Goal: Information Seeking & Learning: Learn about a topic

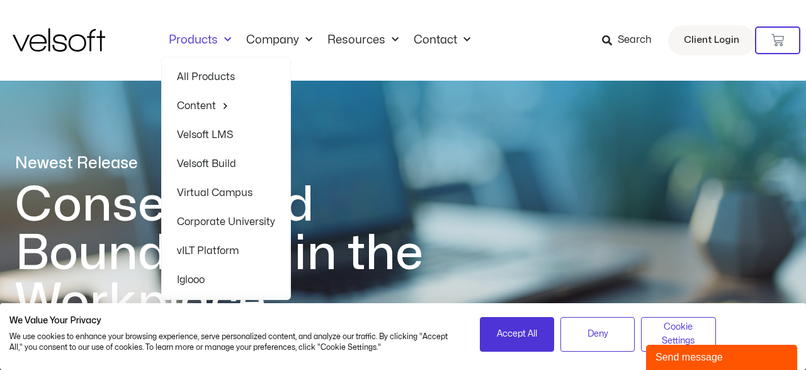
click at [224, 40] on span "Menu" at bounding box center [224, 40] width 13 height 21
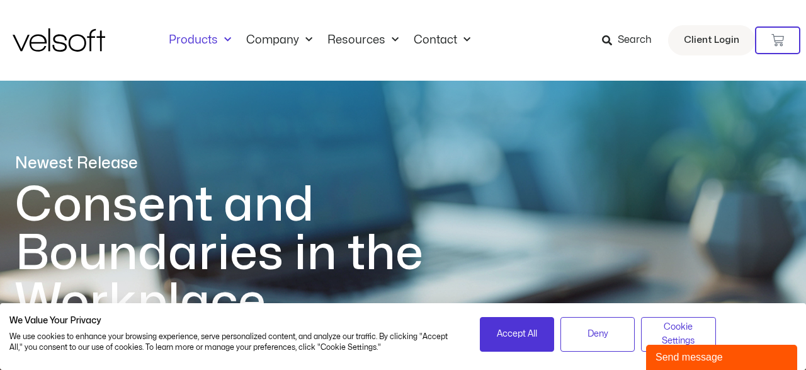
click at [224, 40] on span "Menu" at bounding box center [224, 40] width 13 height 21
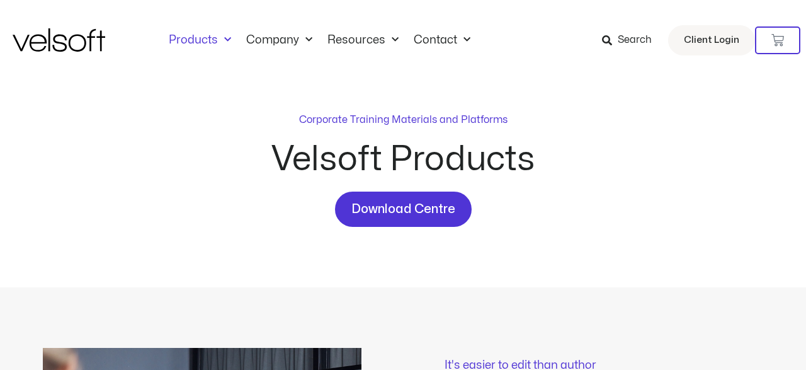
click at [280, 42] on link "Company" at bounding box center [279, 40] width 81 height 14
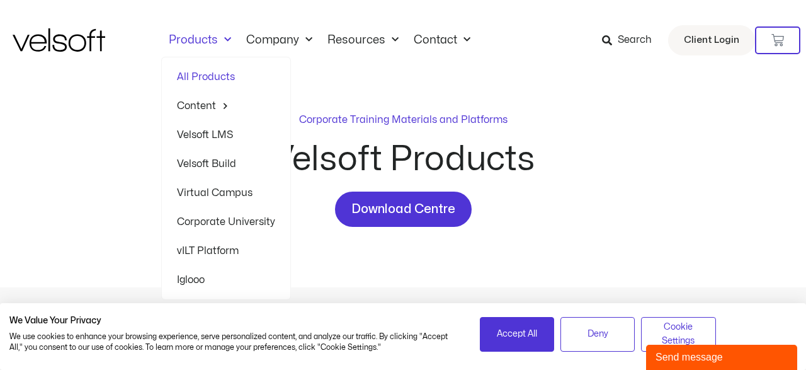
click at [196, 137] on link "Velsoft LMS" at bounding box center [226, 134] width 98 height 29
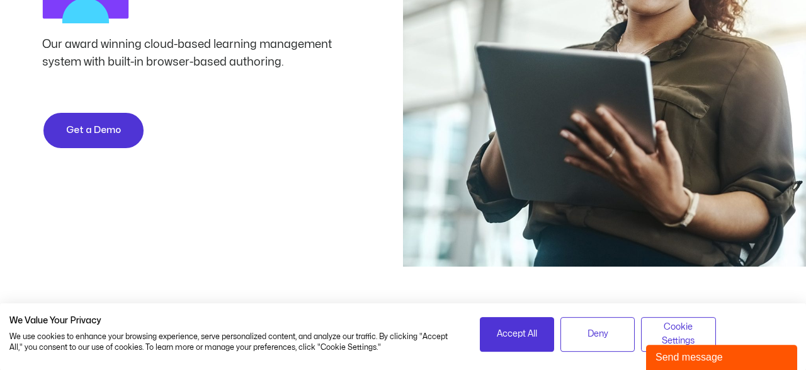
scroll to position [65, 0]
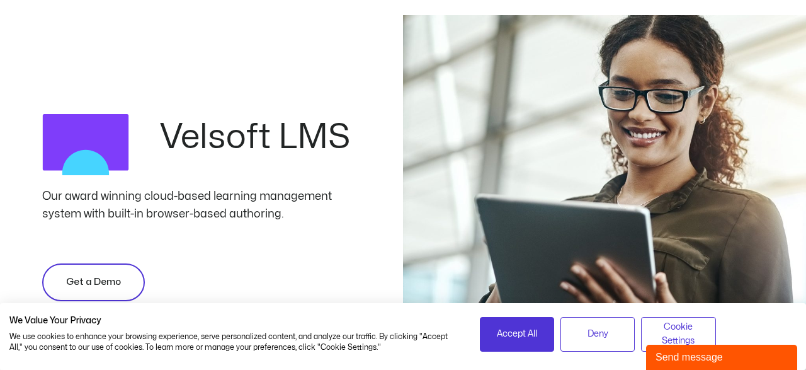
click at [88, 275] on span "Get a Demo" at bounding box center [93, 282] width 55 height 15
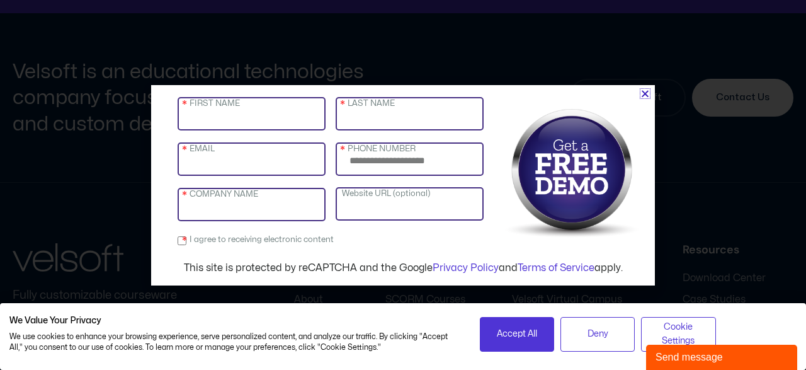
scroll to position [3828, 0]
click at [647, 94] on icon "Close" at bounding box center [644, 93] width 9 height 9
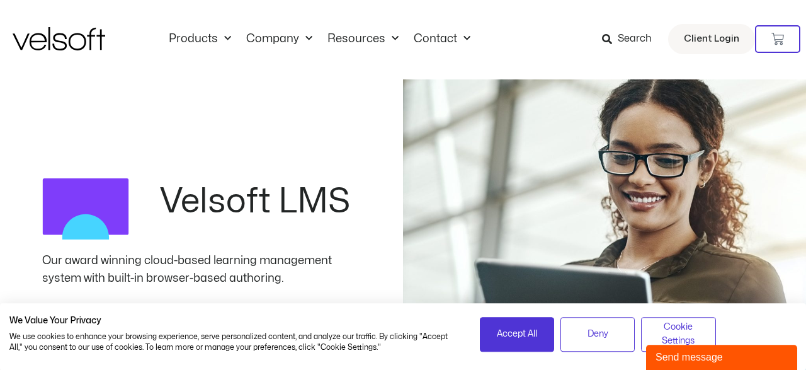
scroll to position [0, 0]
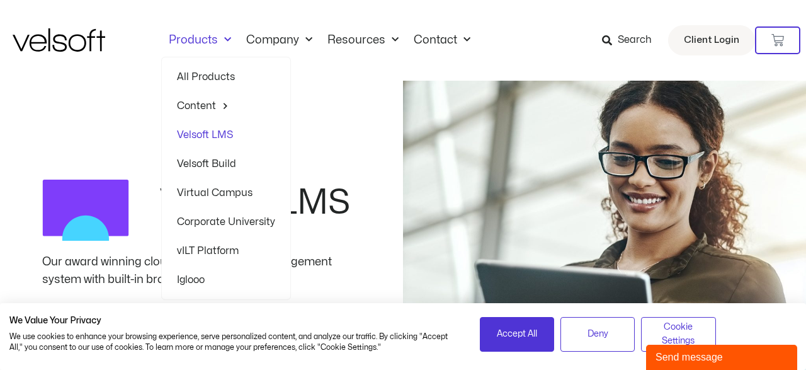
click at [217, 72] on link "All Products" at bounding box center [226, 76] width 98 height 29
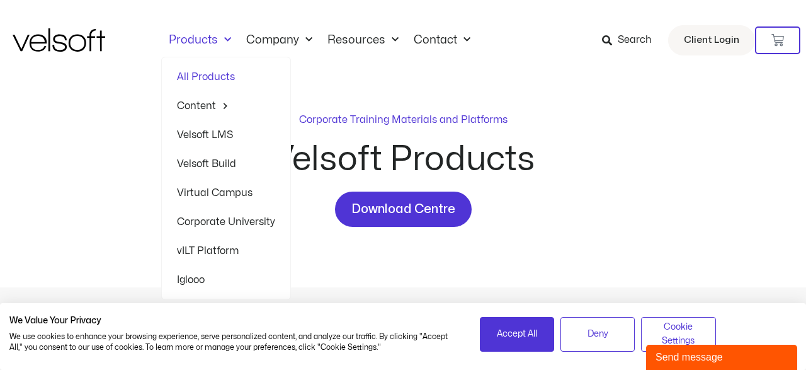
click at [205, 132] on link "Velsoft LMS" at bounding box center [226, 134] width 98 height 29
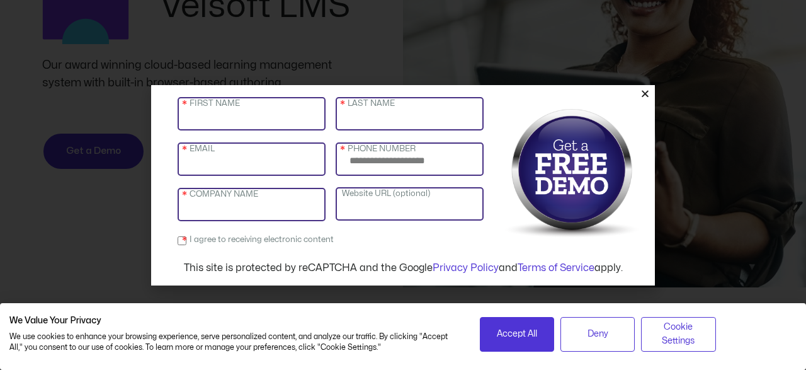
scroll to position [196, 0]
click at [203, 118] on input "FIRST NAME" at bounding box center [252, 113] width 148 height 33
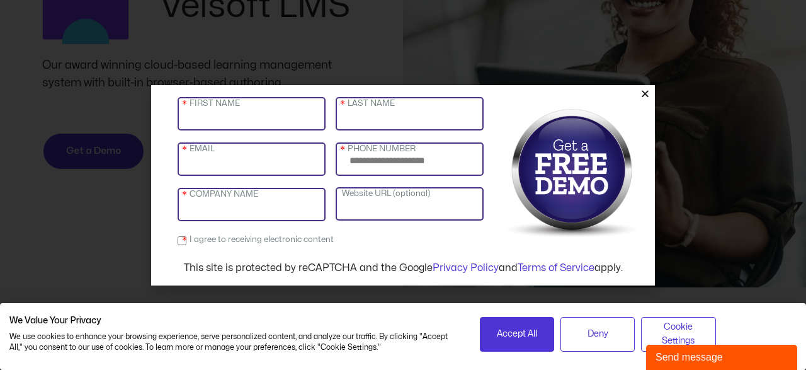
scroll to position [0, 0]
type input "*"
type input "******"
click at [406, 119] on input "LAST NAME" at bounding box center [410, 113] width 148 height 33
type input "*******"
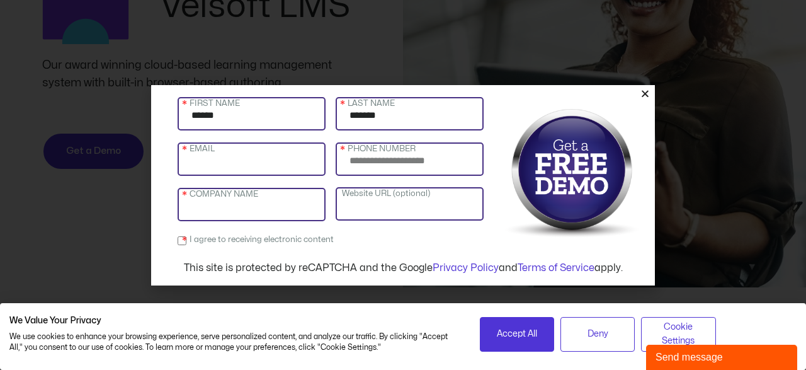
click at [281, 163] on input "EMAIL" at bounding box center [252, 158] width 148 height 33
type input "**********"
click at [401, 160] on input "PHONE NUMBER" at bounding box center [410, 158] width 148 height 33
type input "**********"
click at [291, 210] on input "COMPANY NAME" at bounding box center [252, 204] width 148 height 33
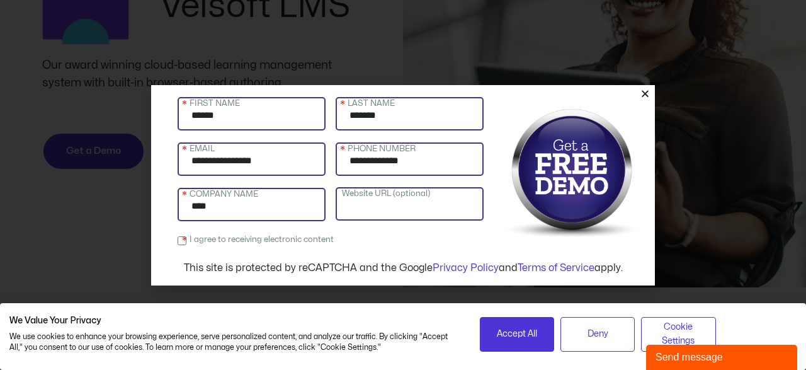
type input "****"
click at [184, 241] on label "I agree to receiving electronic content" at bounding box center [259, 240] width 150 height 18
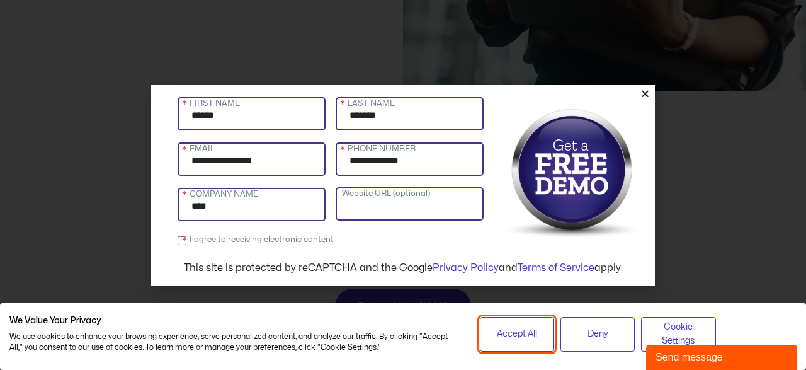
click at [518, 339] on span "Accept All" at bounding box center [517, 334] width 40 height 14
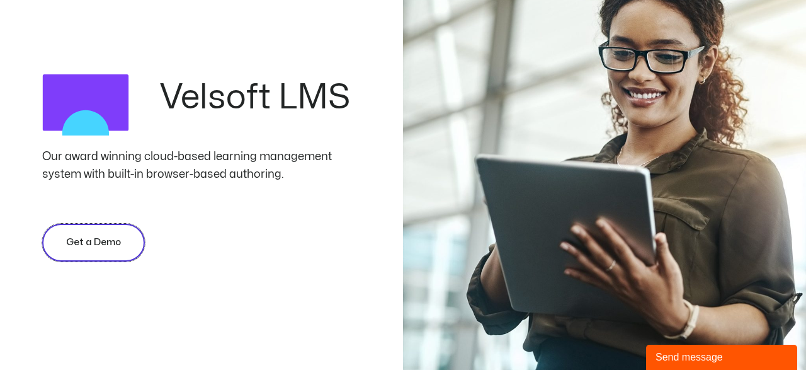
scroll to position [131, 0]
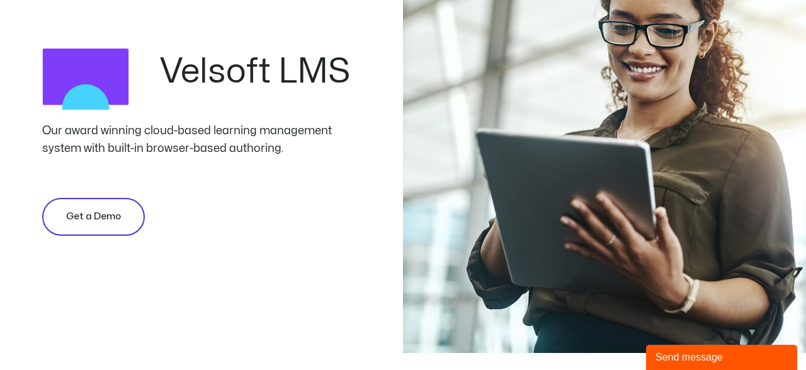
click at [107, 206] on link "Get a Demo" at bounding box center [93, 217] width 103 height 38
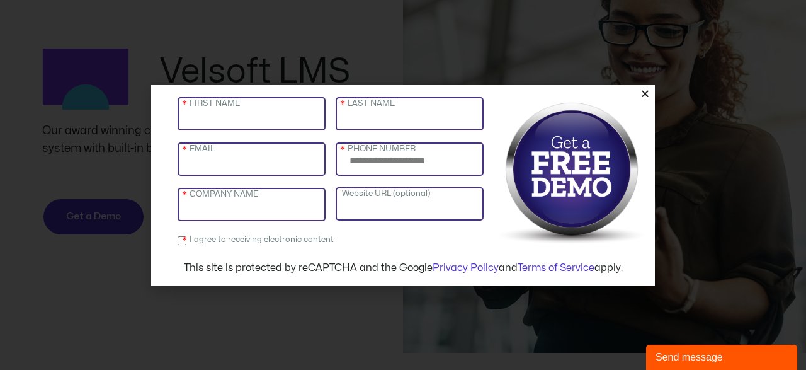
click at [567, 169] on img at bounding box center [571, 173] width 159 height 158
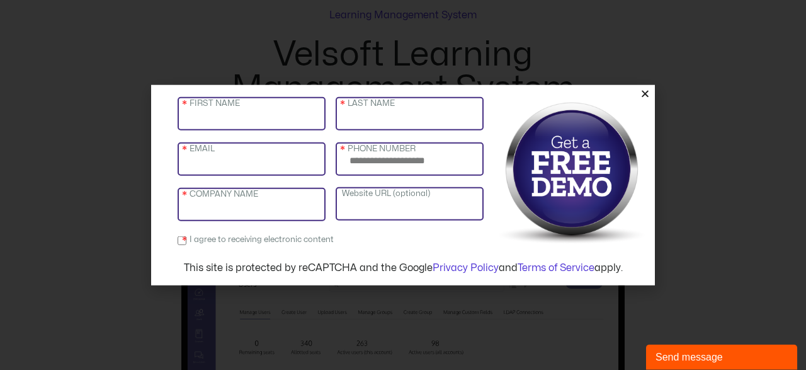
scroll to position [589, 0]
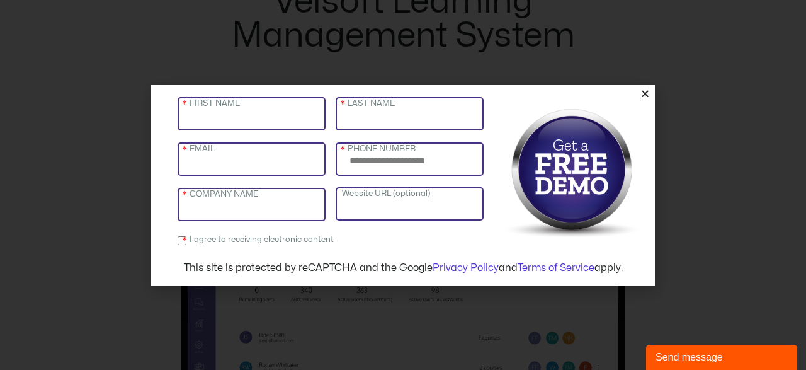
click at [645, 94] on icon "Close" at bounding box center [644, 93] width 9 height 9
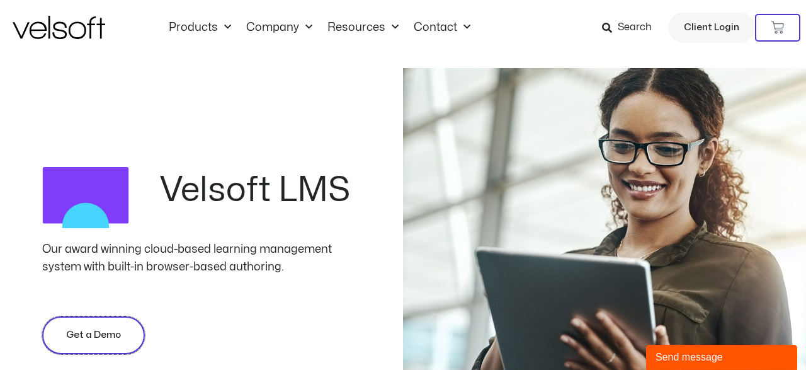
scroll to position [0, 0]
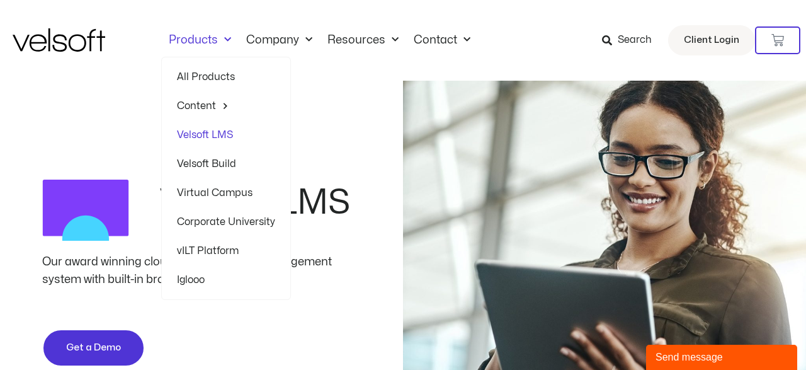
click at [210, 163] on link "Velsoft Build" at bounding box center [226, 163] width 98 height 29
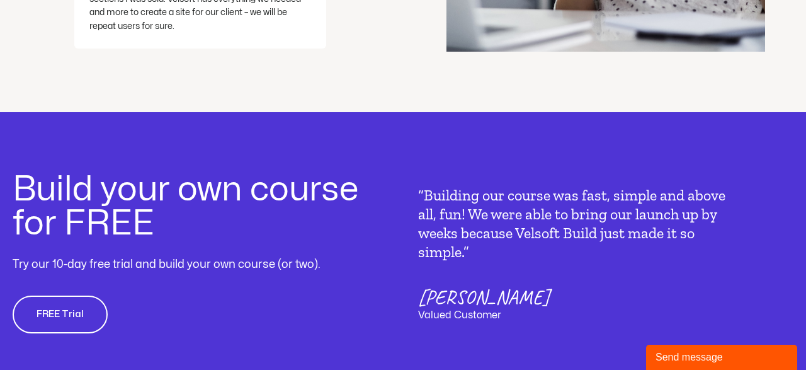
scroll to position [2423, 0]
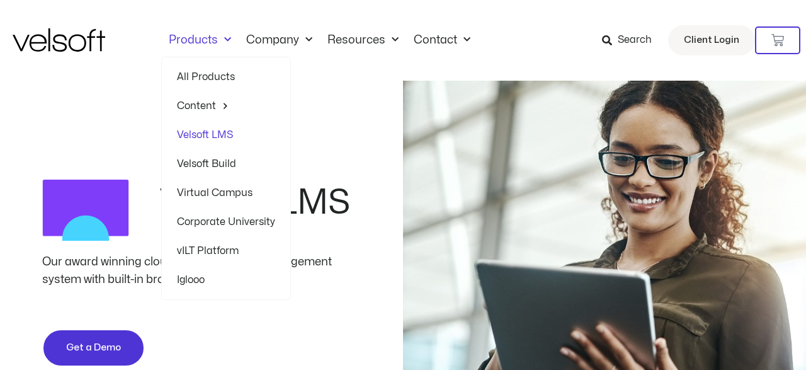
click at [226, 41] on span "Menu" at bounding box center [224, 40] width 13 height 21
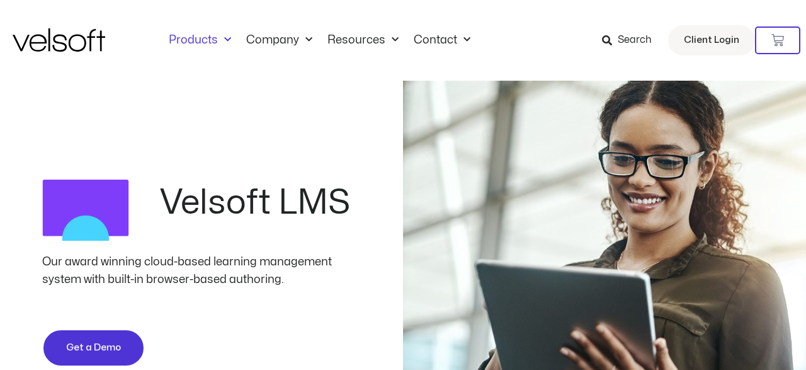
click at [226, 41] on span "Menu" at bounding box center [224, 40] width 13 height 21
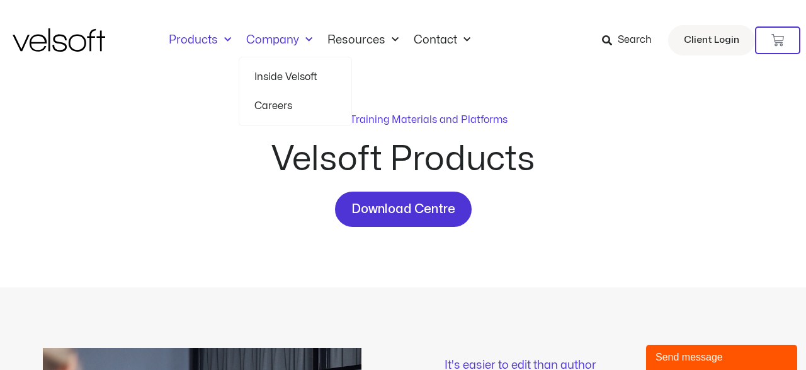
click at [285, 80] on link "Inside Velsoft" at bounding box center [295, 76] width 82 height 29
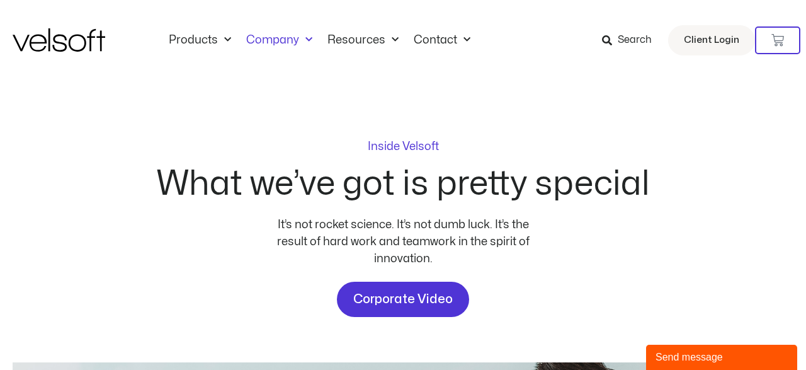
click at [80, 46] on img at bounding box center [59, 39] width 93 height 23
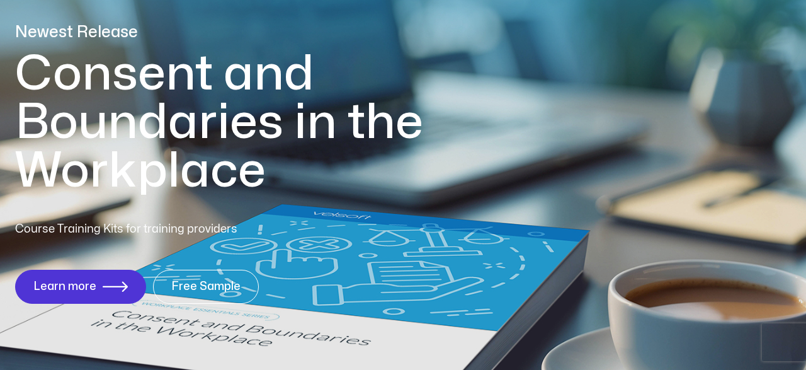
scroll to position [196, 0]
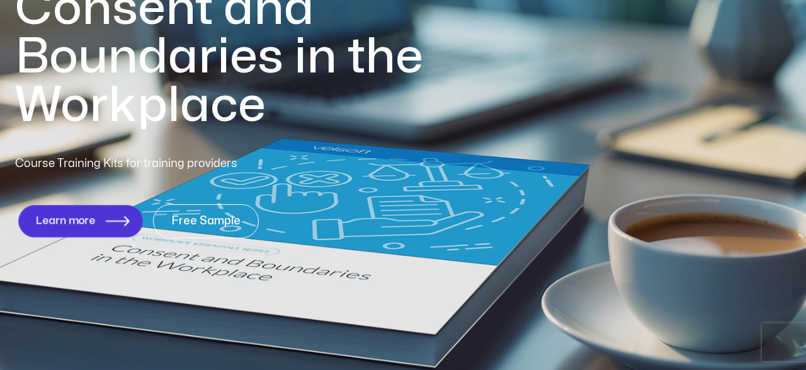
click at [71, 220] on span "Learn more" at bounding box center [66, 221] width 60 height 12
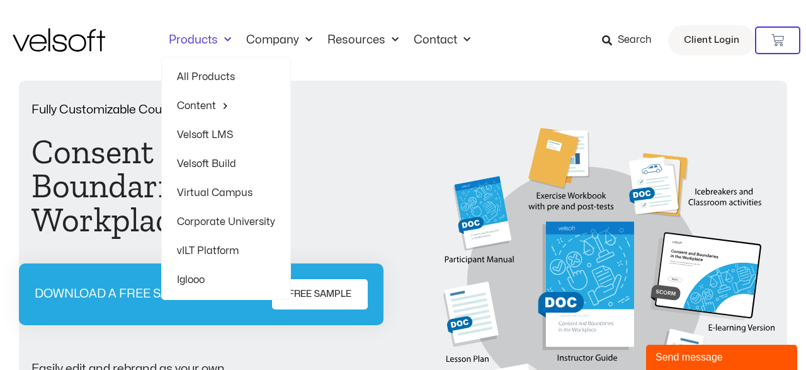
click at [220, 130] on link "Velsoft LMS" at bounding box center [226, 134] width 98 height 29
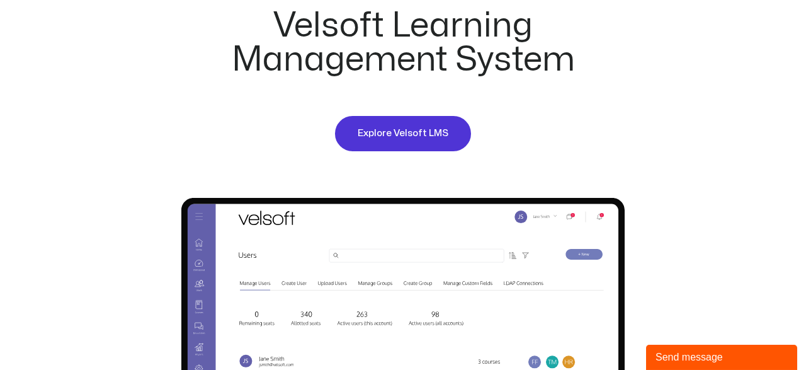
scroll to position [589, 0]
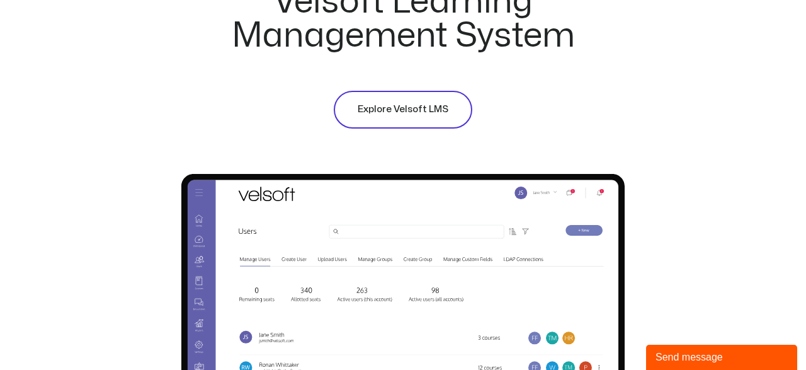
click at [402, 113] on span "Explore Velsoft LMS" at bounding box center [403, 109] width 91 height 15
